Goal: Information Seeking & Learning: Learn about a topic

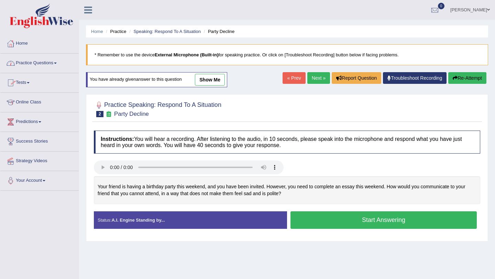
click at [57, 63] on span at bounding box center [55, 63] width 3 height 1
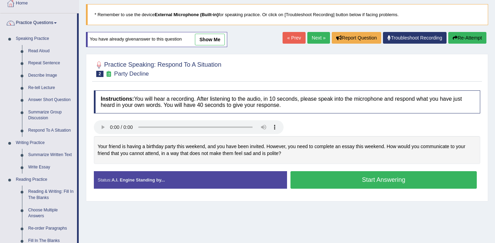
scroll to position [43, 0]
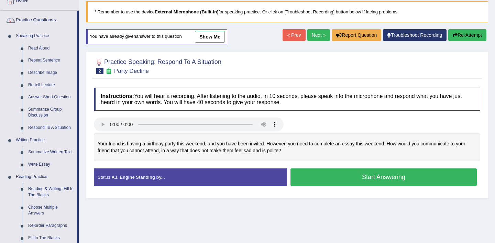
click at [218, 36] on link "show me" at bounding box center [210, 37] width 30 height 12
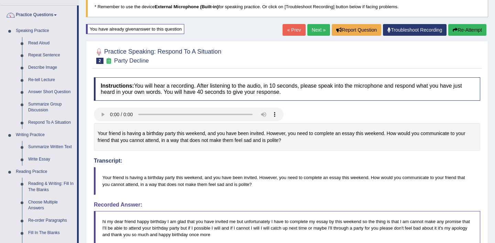
scroll to position [47, 0]
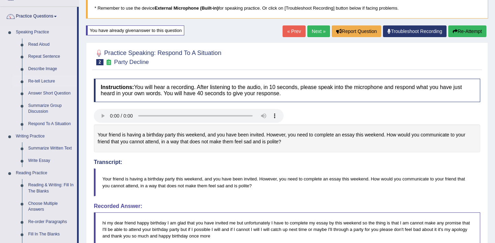
click at [51, 81] on link "Re-tell Lecture" at bounding box center [51, 81] width 52 height 12
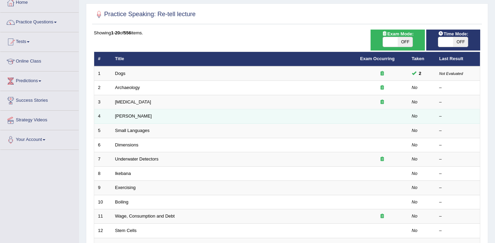
scroll to position [39, 0]
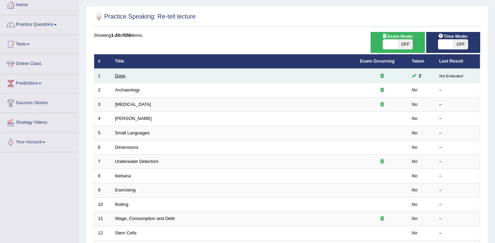
click at [124, 76] on link "Dogs" at bounding box center [120, 75] width 10 height 5
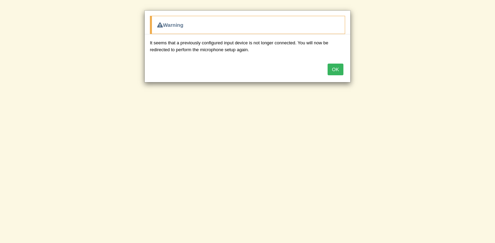
click at [337, 66] on button "OK" at bounding box center [336, 70] width 16 height 12
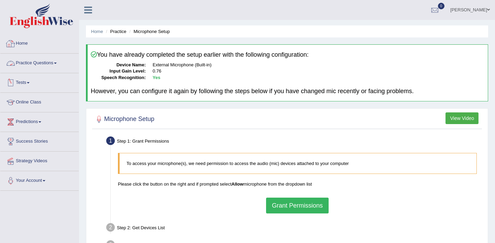
click at [39, 41] on link "Home" at bounding box center [39, 42] width 78 height 17
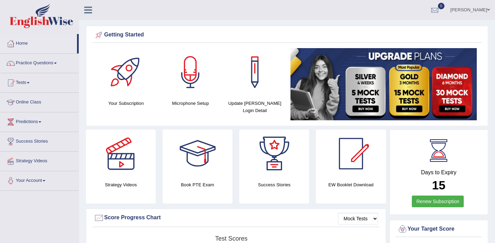
click at [54, 63] on link "Practice Questions" at bounding box center [39, 62] width 78 height 17
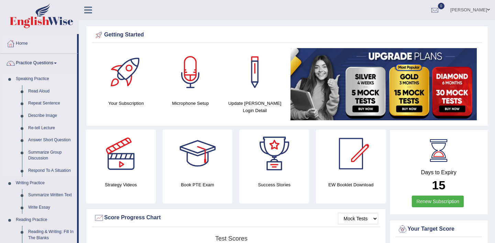
click at [51, 128] on link "Re-tell Lecture" at bounding box center [51, 128] width 52 height 12
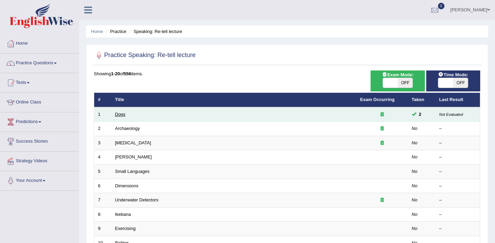
click at [122, 115] on link "Dogs" at bounding box center [120, 114] width 10 height 5
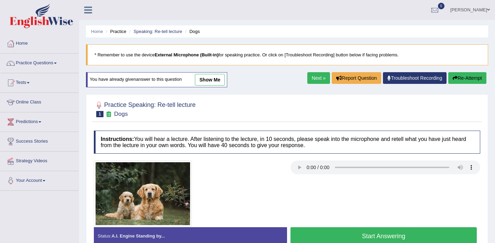
click at [219, 82] on link "show me" at bounding box center [210, 80] width 30 height 12
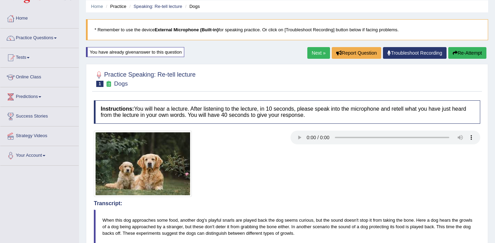
scroll to position [24, 0]
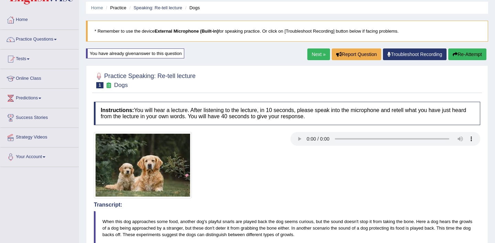
click at [57, 40] on span at bounding box center [55, 39] width 3 height 1
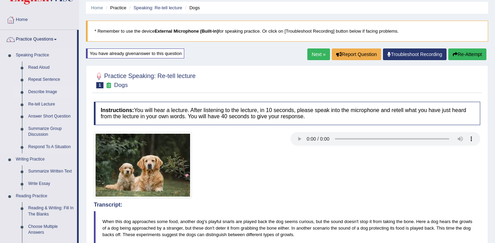
click at [49, 93] on link "Describe Image" at bounding box center [51, 92] width 52 height 12
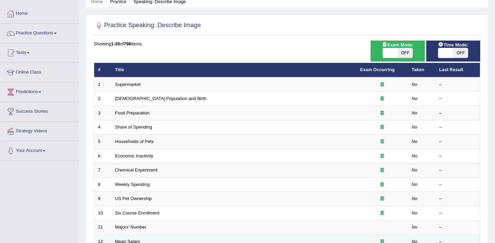
scroll to position [29, 0]
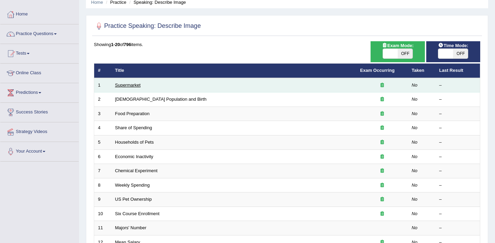
click at [135, 86] on link "Supermarket" at bounding box center [127, 85] width 25 height 5
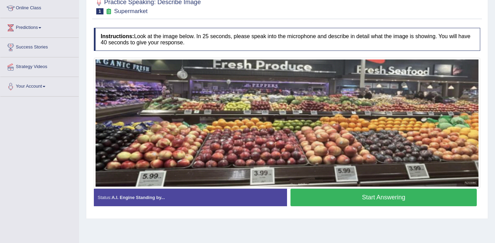
scroll to position [95, 0]
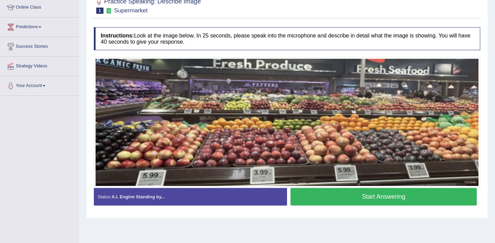
click at [363, 199] on button "Start Answering" at bounding box center [384, 197] width 186 height 18
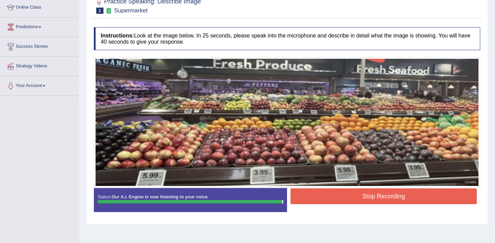
click at [363, 199] on button "Stop Recording" at bounding box center [384, 197] width 186 height 16
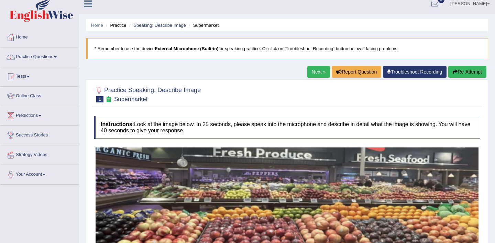
scroll to position [0, 0]
